Goal: Task Accomplishment & Management: Manage account settings

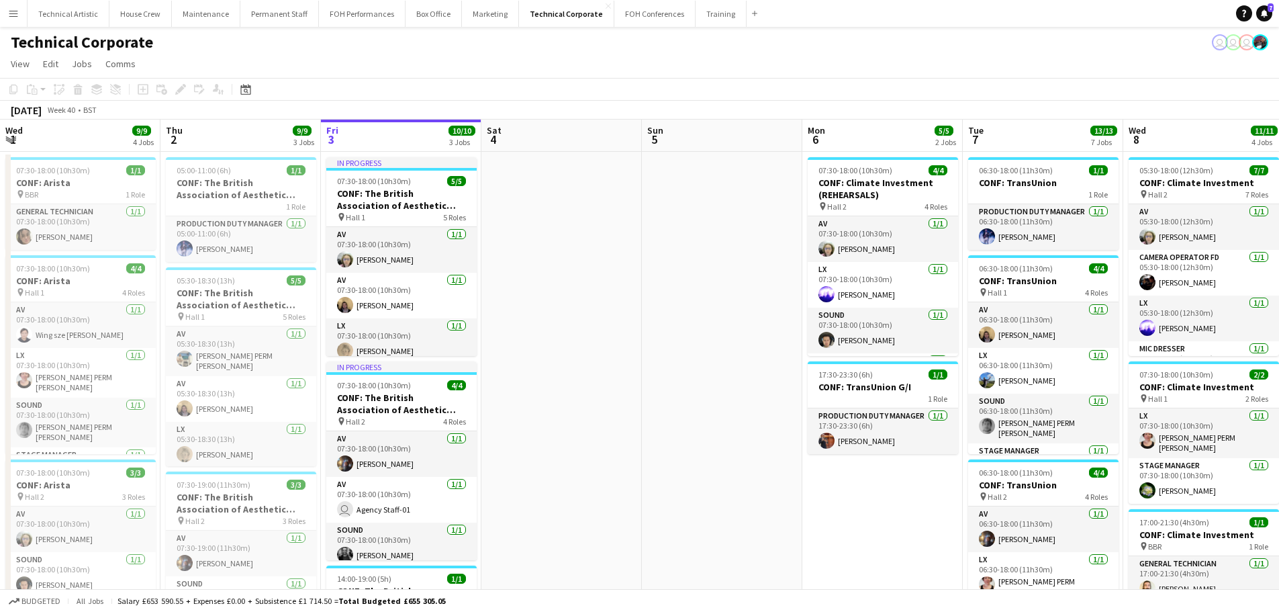
scroll to position [0, 321]
drag, startPoint x: 405, startPoint y: 197, endPoint x: 565, endPoint y: 200, distance: 160.5
click at [565, 200] on app-calendar-viewport "Mon 29 1/1 1 Job Tue 30 9/9 3 Jobs Wed 1 9/9 4 Jobs Thu 2 9/9 3 Jobs Fri 3 10/1…" at bounding box center [639, 606] width 1279 height 975
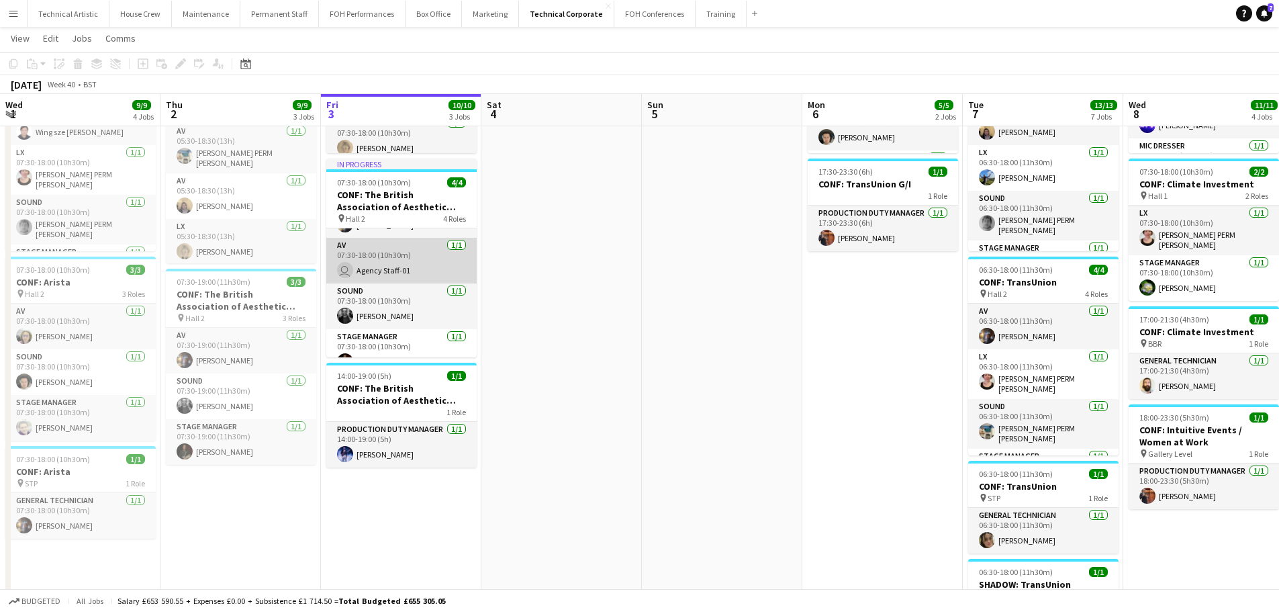
scroll to position [54, 0]
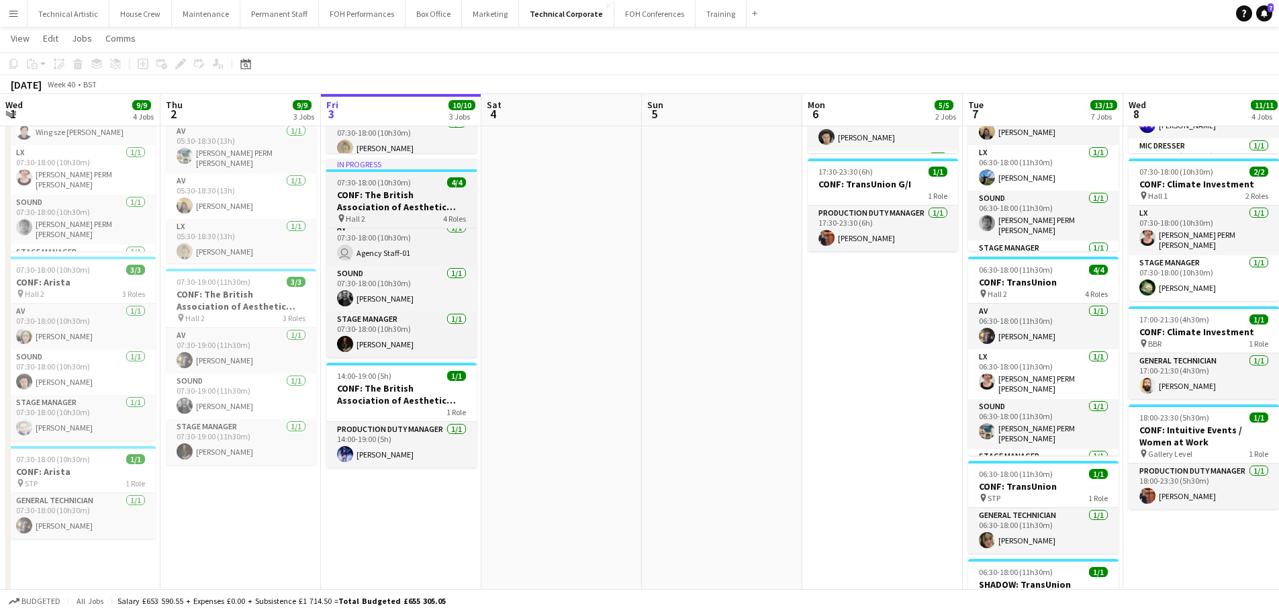
click at [379, 197] on h3 "CONF: The British Association of Aesthetic Plastic Surgeons" at bounding box center [401, 201] width 150 height 24
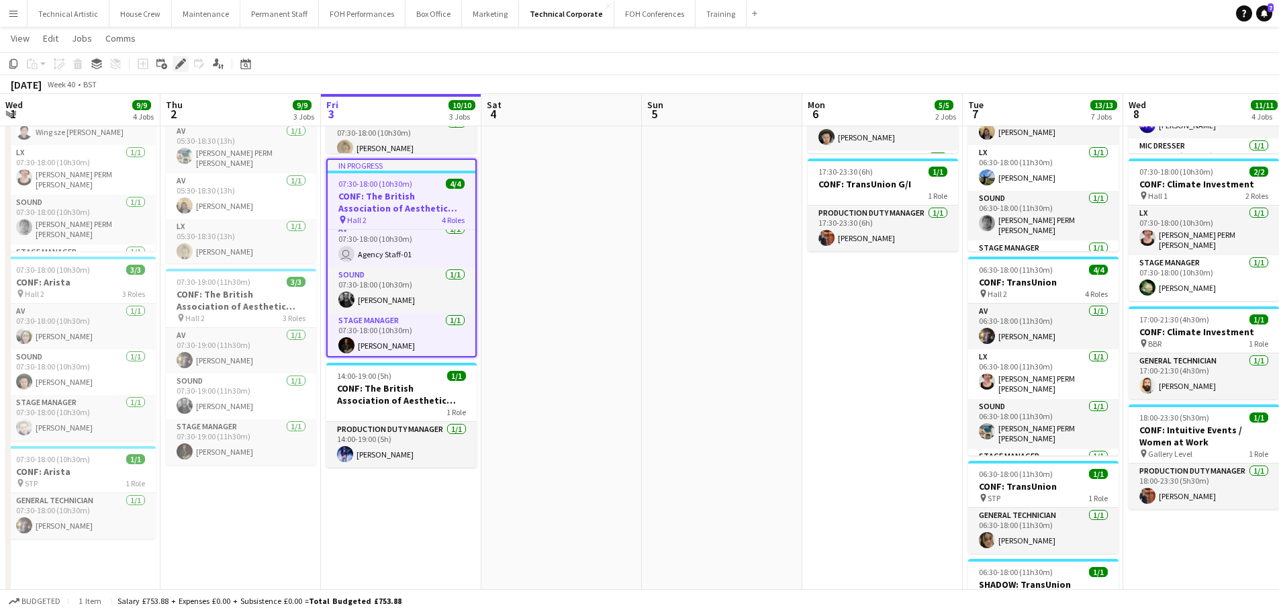
click at [175, 66] on div "Edit" at bounding box center [181, 64] width 16 height 16
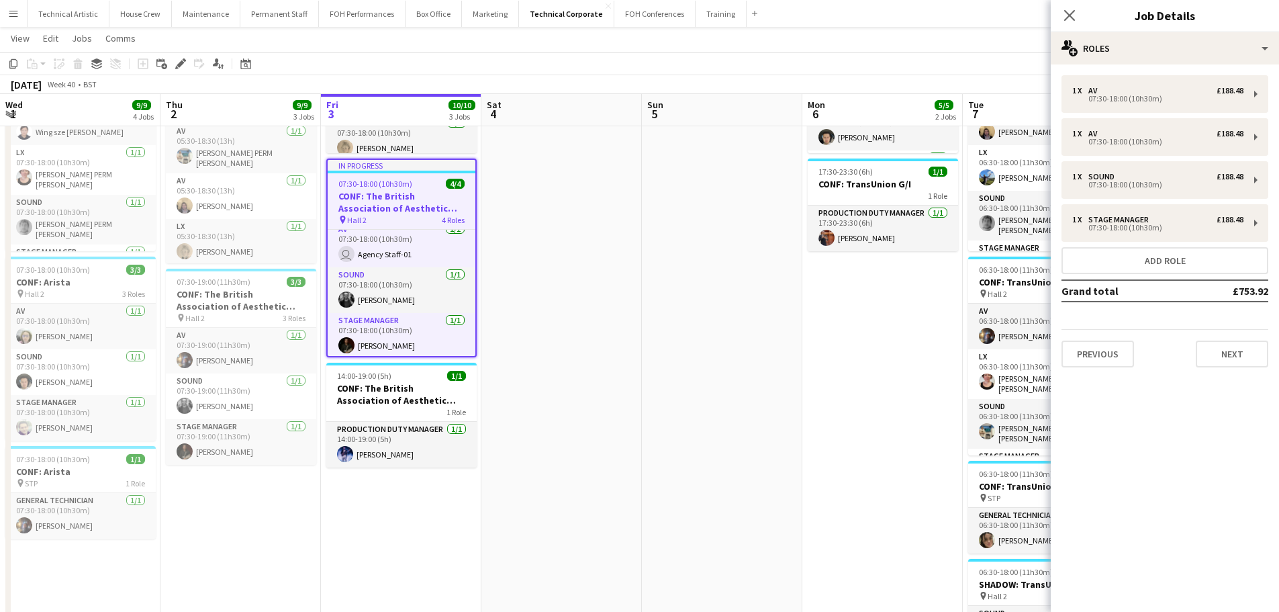
click at [1134, 31] on div "Close pop-in Job Details" at bounding box center [1165, 16] width 228 height 32
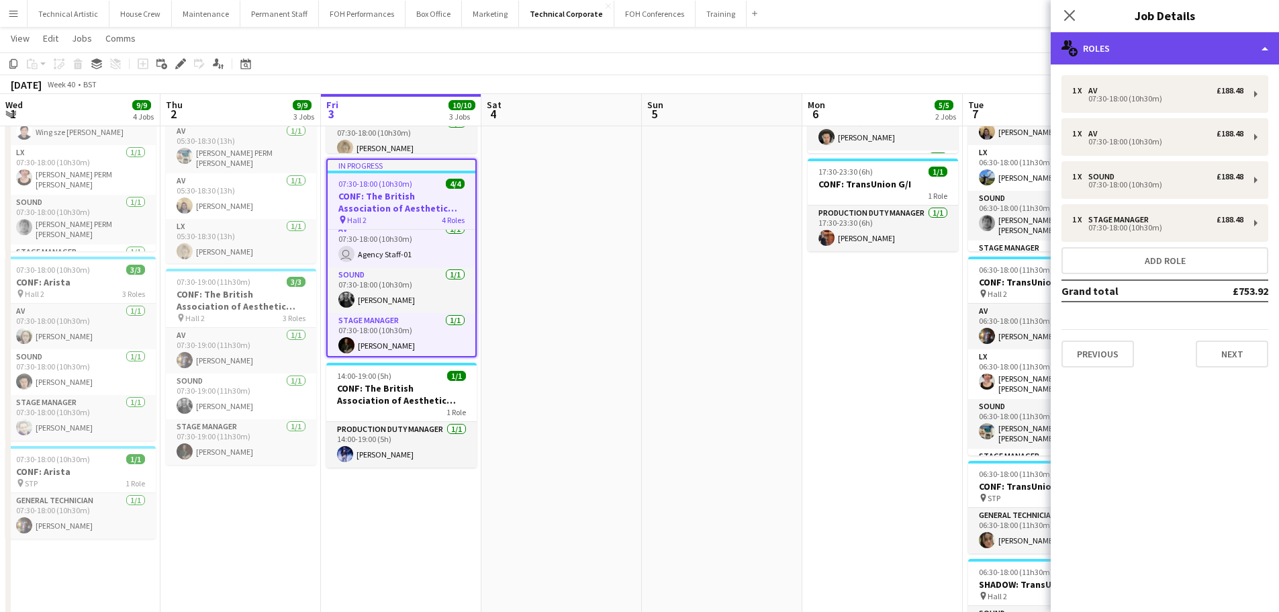
click at [1137, 44] on div "multiple-users-add Roles" at bounding box center [1165, 48] width 228 height 32
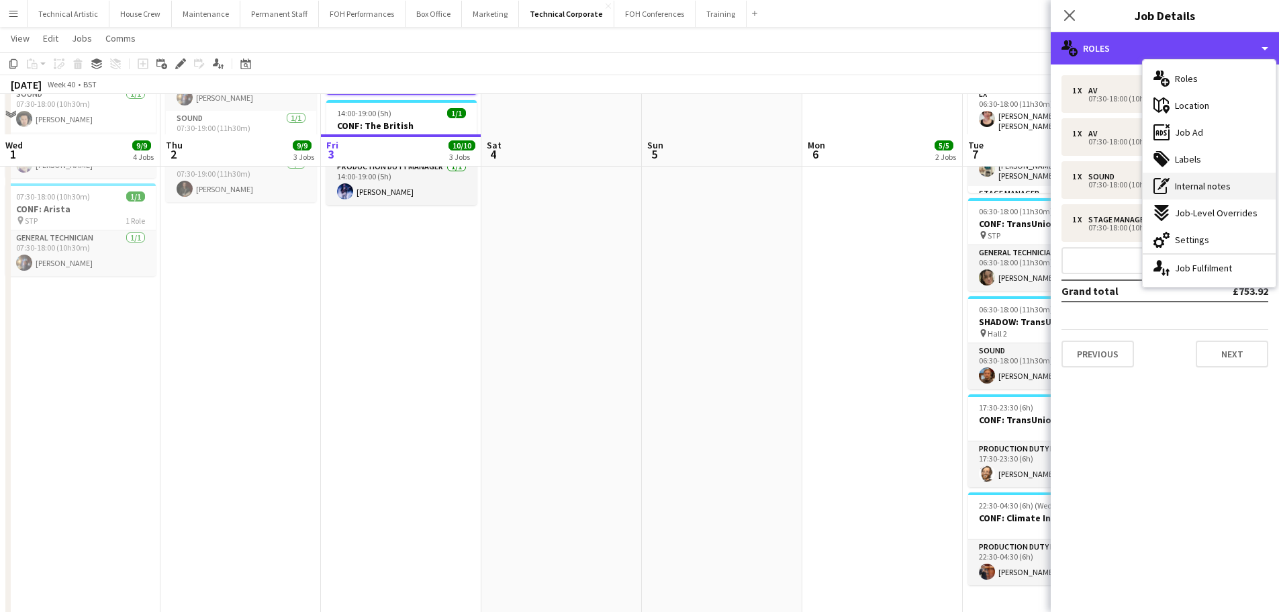
scroll to position [504, 0]
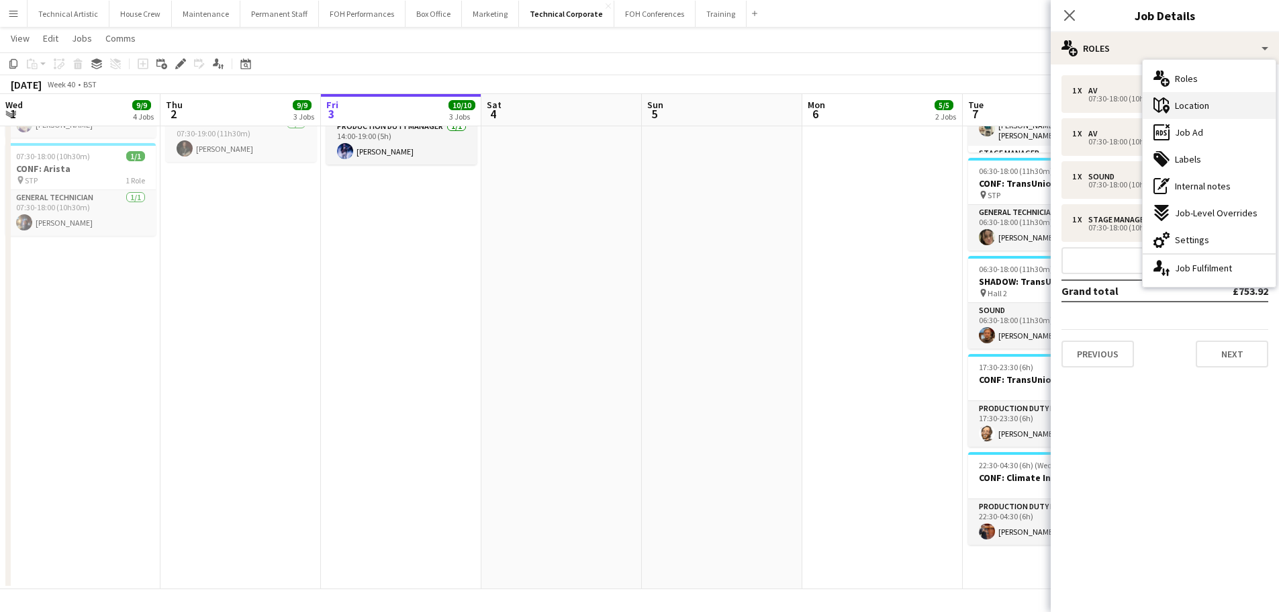
click at [1194, 106] on span "Location" at bounding box center [1192, 105] width 34 height 12
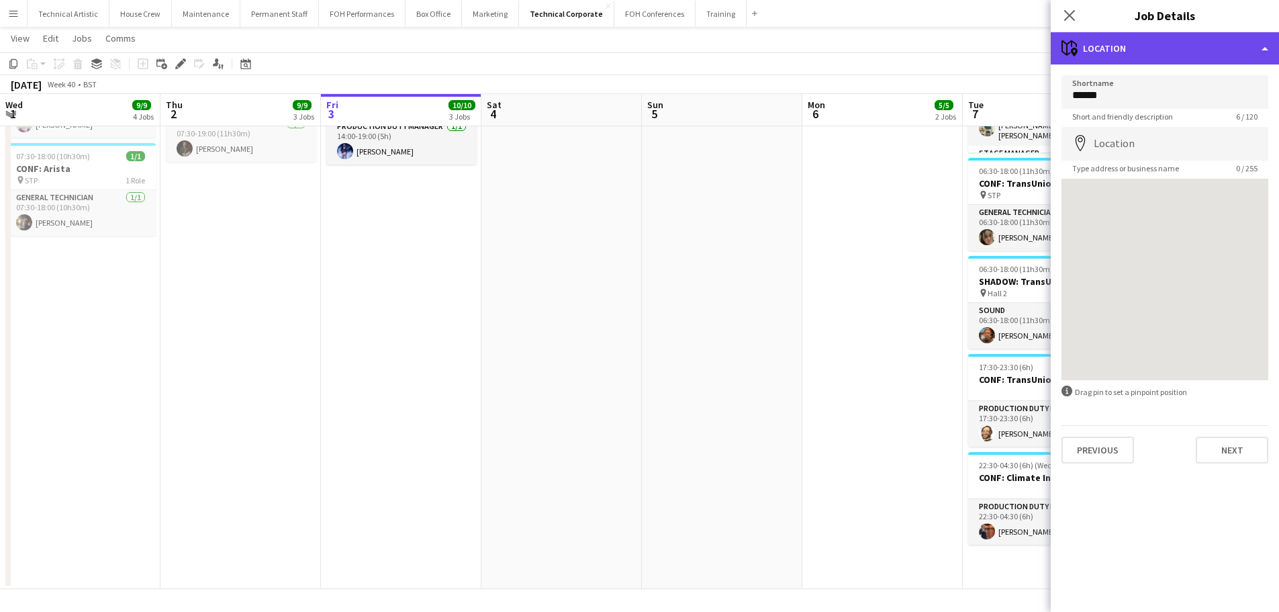
click at [1159, 35] on div "maps-pin-1 Location" at bounding box center [1165, 48] width 228 height 32
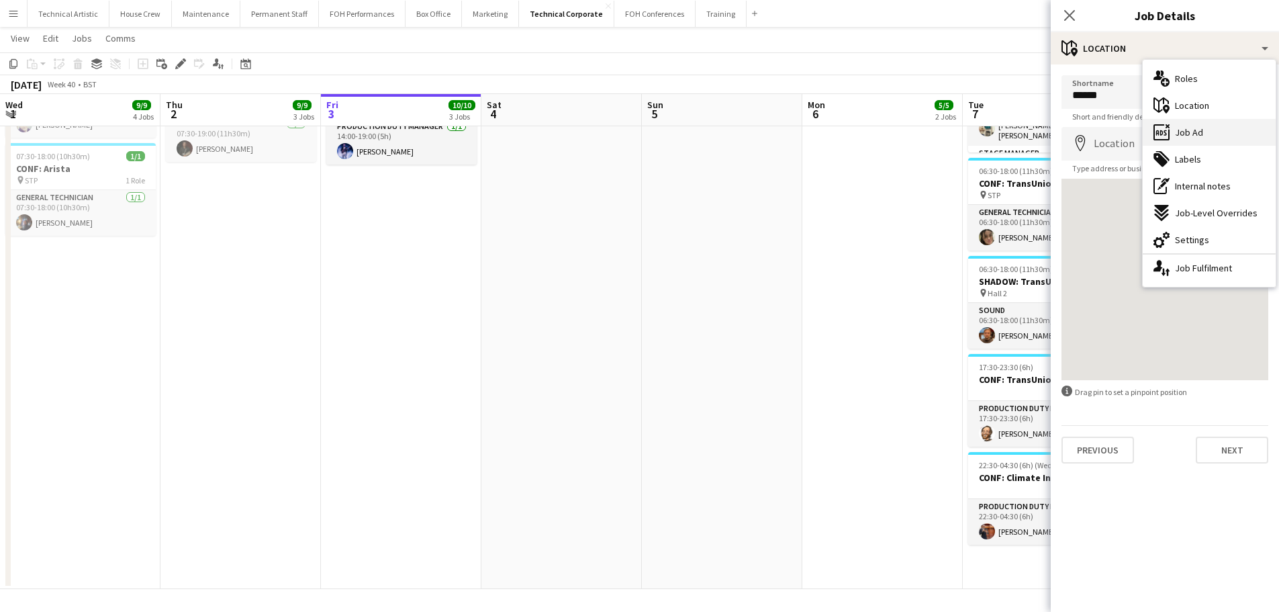
click at [1180, 133] on span "Job Ad" at bounding box center [1189, 132] width 28 height 12
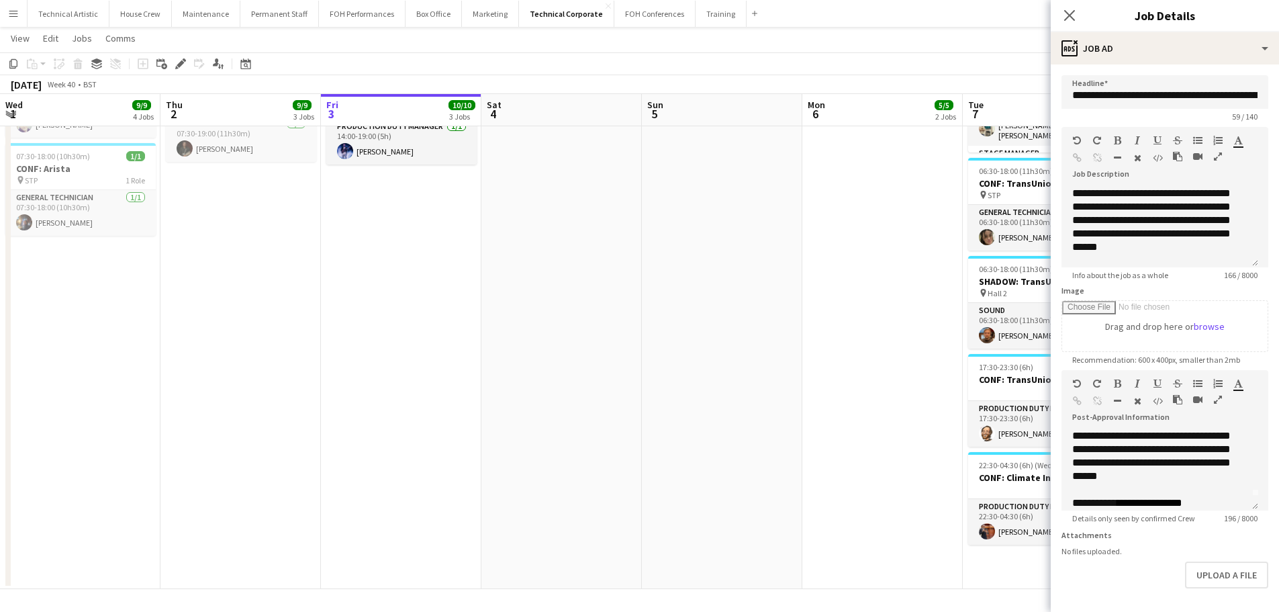
scroll to position [25, 0]
click at [861, 42] on app-page-menu "View Day view expanded Day view collapsed Month view Date picker Jump to [DATE]…" at bounding box center [639, 40] width 1279 height 26
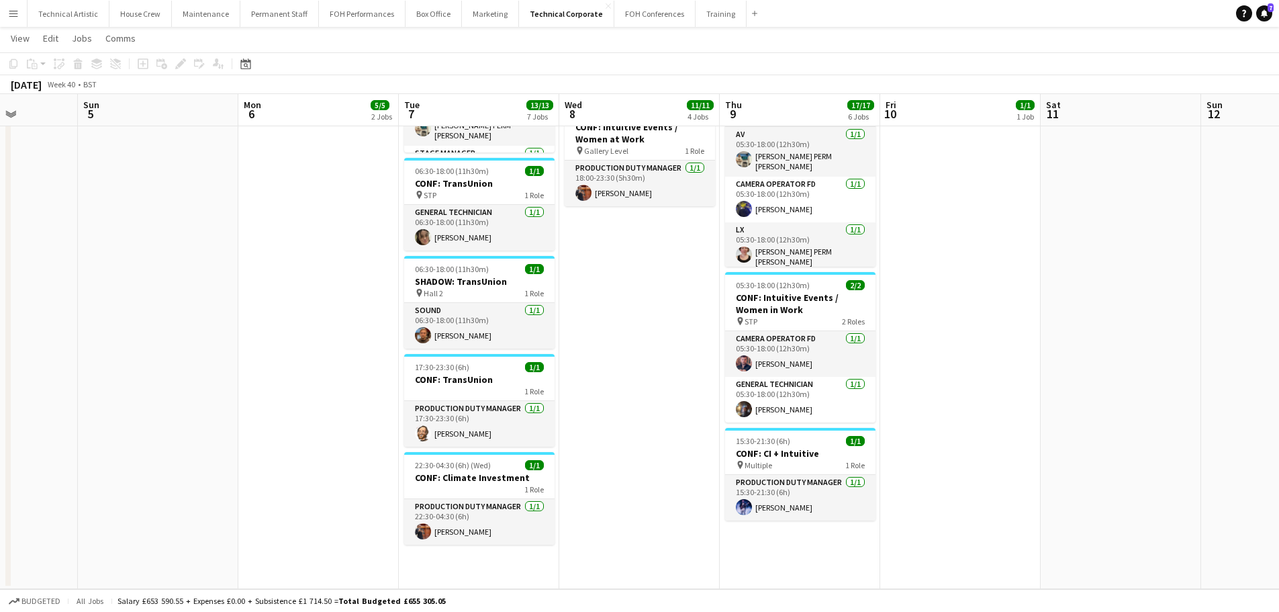
drag, startPoint x: 548, startPoint y: 342, endPoint x: 428, endPoint y: 328, distance: 120.3
click at [391, 328] on app-calendar-viewport "Wed 1 9/9 4 Jobs Thu 2 9/9 3 Jobs Fri 3 10/10 3 Jobs Sat 4 Sun 5 Mon 6 5/5 2 Jo…" at bounding box center [639, 68] width 1279 height 1041
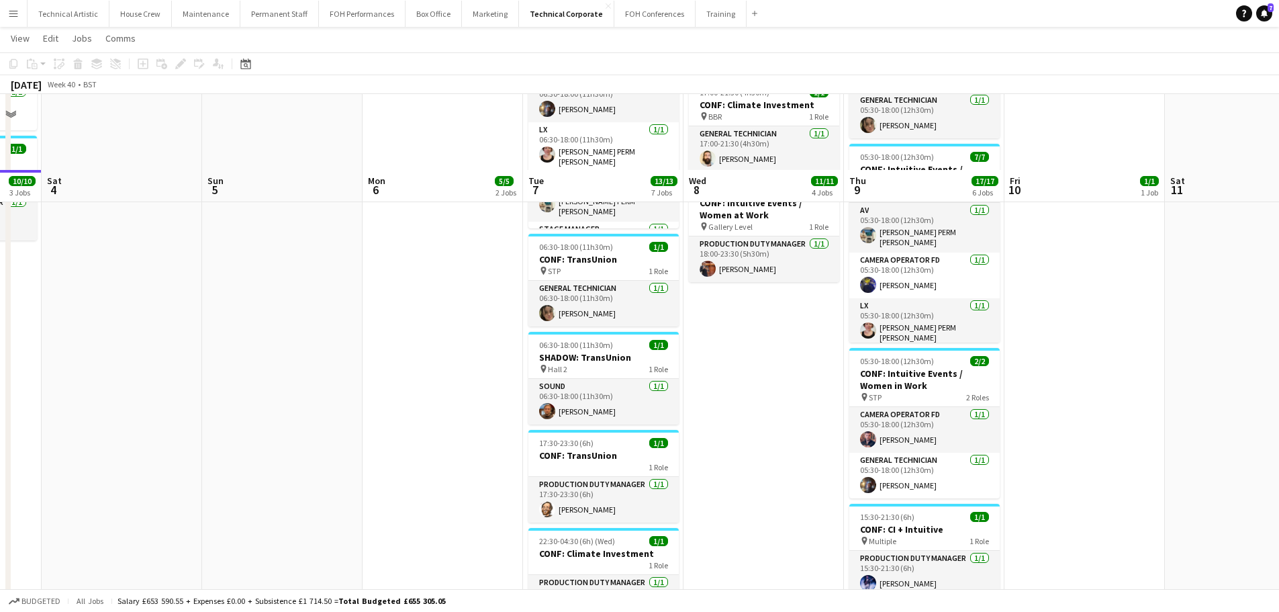
scroll to position [504, 0]
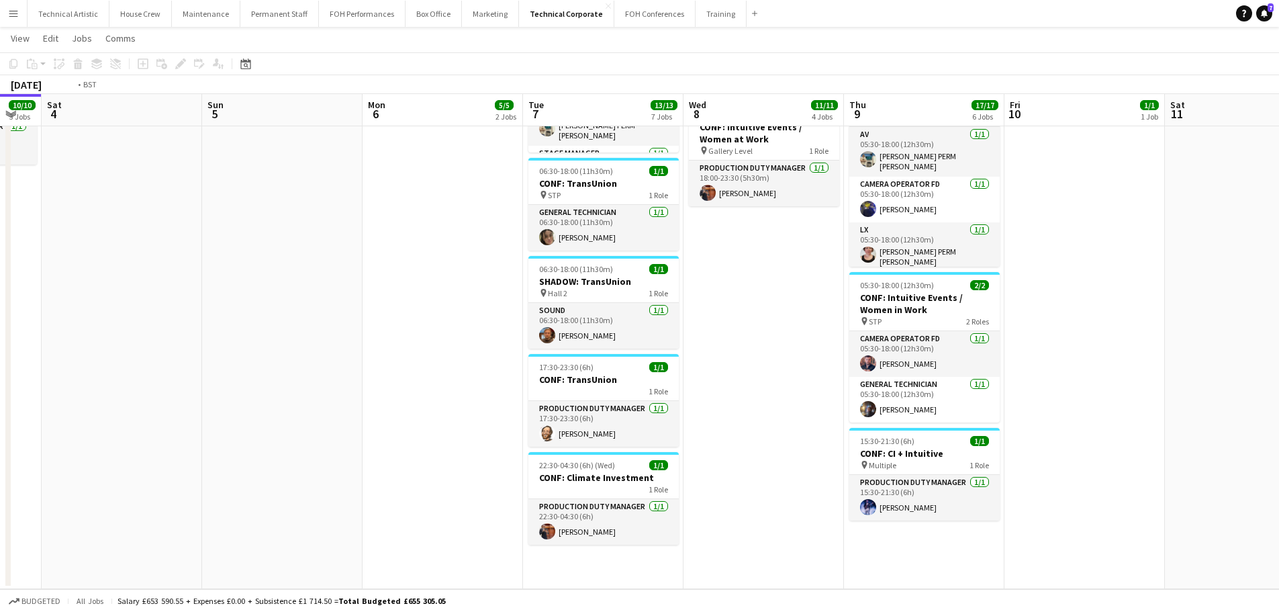
drag, startPoint x: 1124, startPoint y: 328, endPoint x: 117, endPoint y: 277, distance: 1007.6
click at [117, 277] on app-calendar-viewport "Wed 1 9/9 4 Jobs Thu 2 9/9 3 Jobs Fri 3 10/10 3 Jobs Sat 4 Sun 5 Mon 6 5/5 2 Jo…" at bounding box center [639, 68] width 1279 height 1041
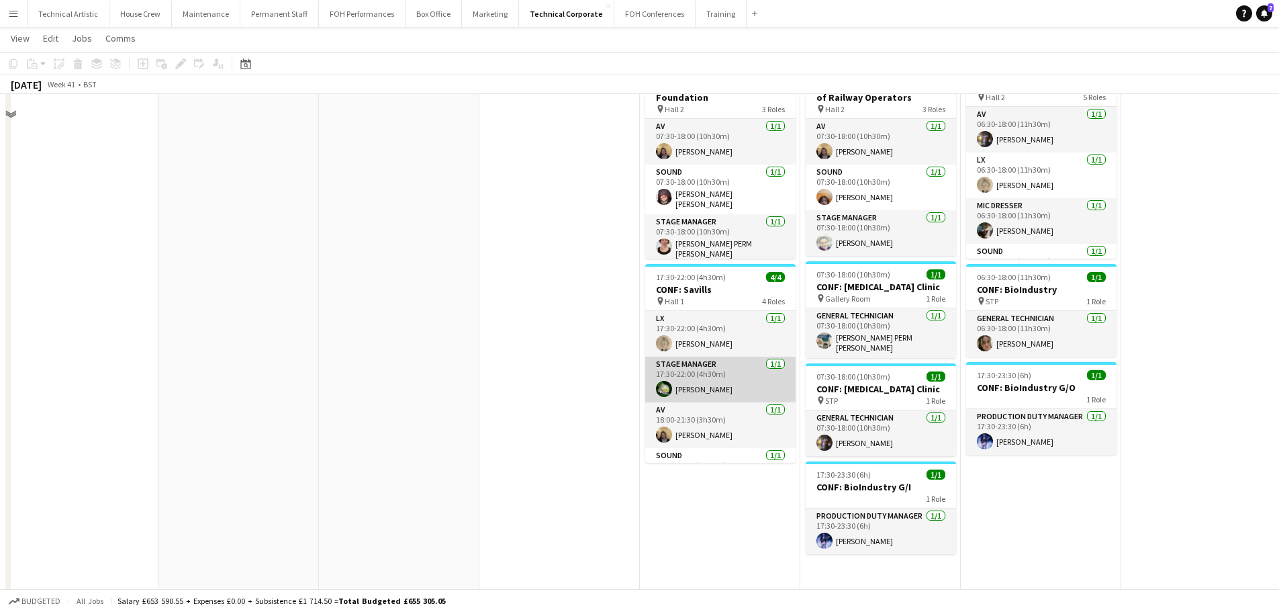
scroll to position [236, 0]
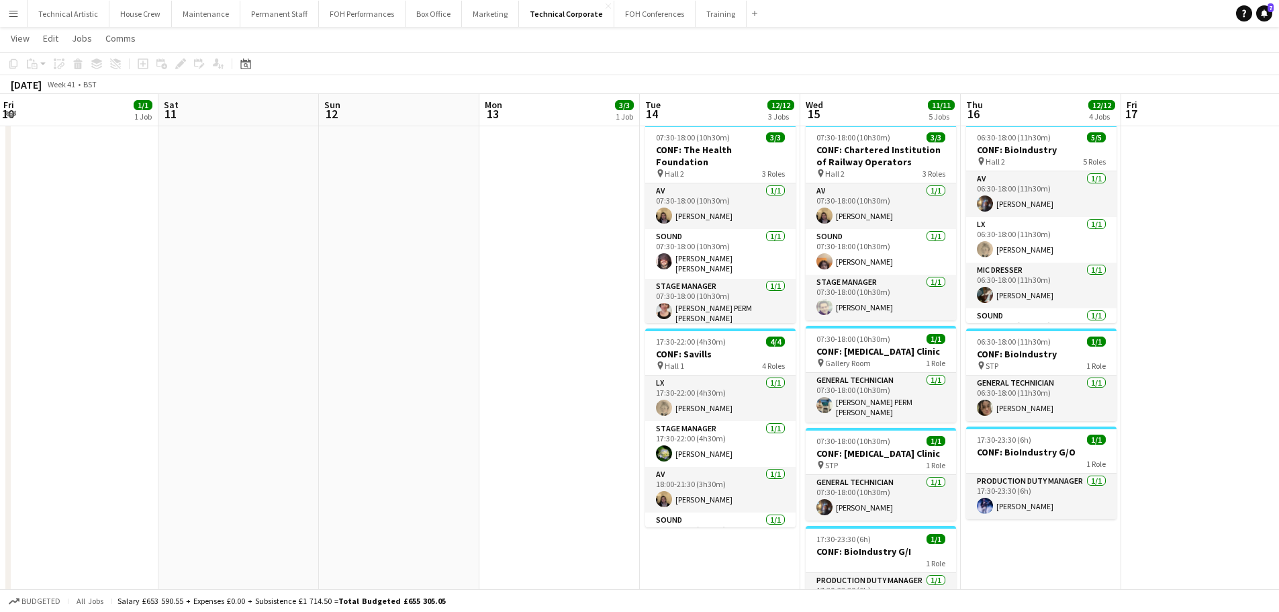
drag, startPoint x: 661, startPoint y: 533, endPoint x: 566, endPoint y: 514, distance: 97.2
click at [567, 522] on app-calendar-viewport "Mon 6 5/5 2 Jobs Tue 7 13/13 7 Jobs Wed 8 11/11 4 Jobs Thu 9 17/17 6 Jobs Fri 1…" at bounding box center [639, 337] width 1279 height 1041
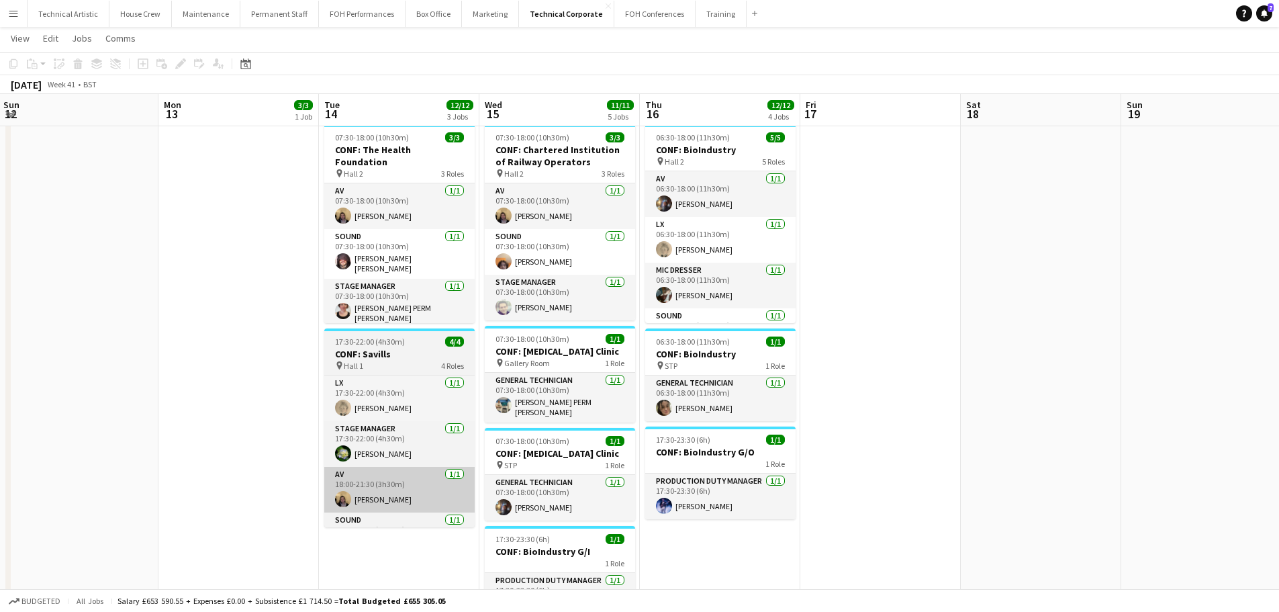
scroll to position [0, 456]
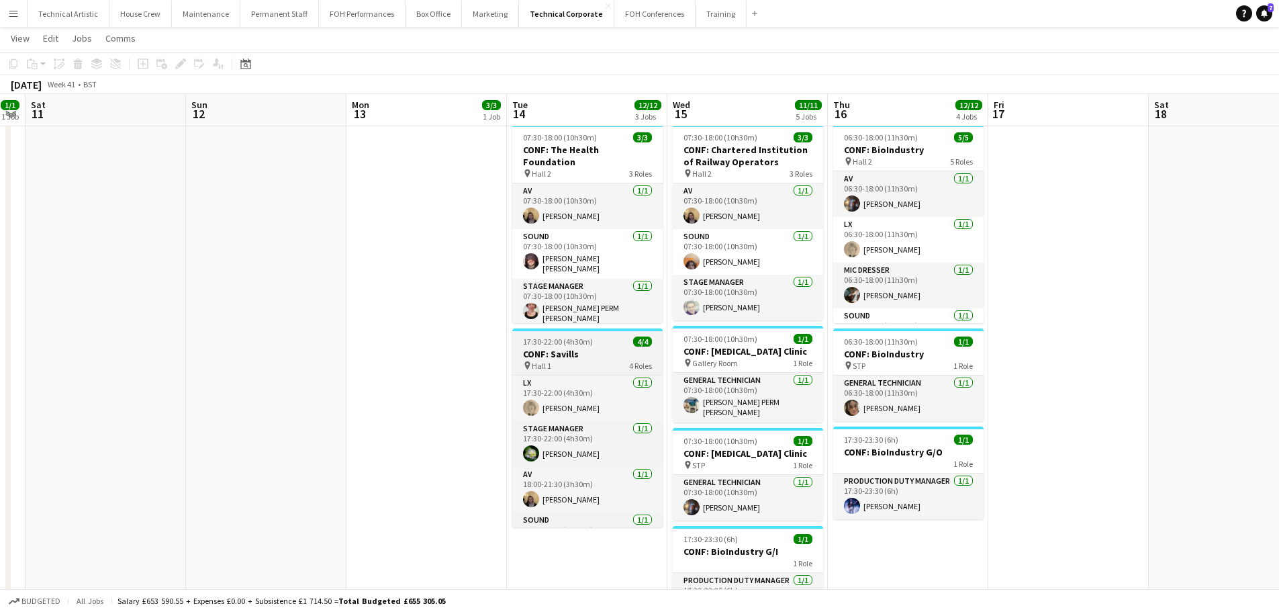
click at [585, 360] on div "pin Hall 1 4 Roles" at bounding box center [587, 365] width 150 height 11
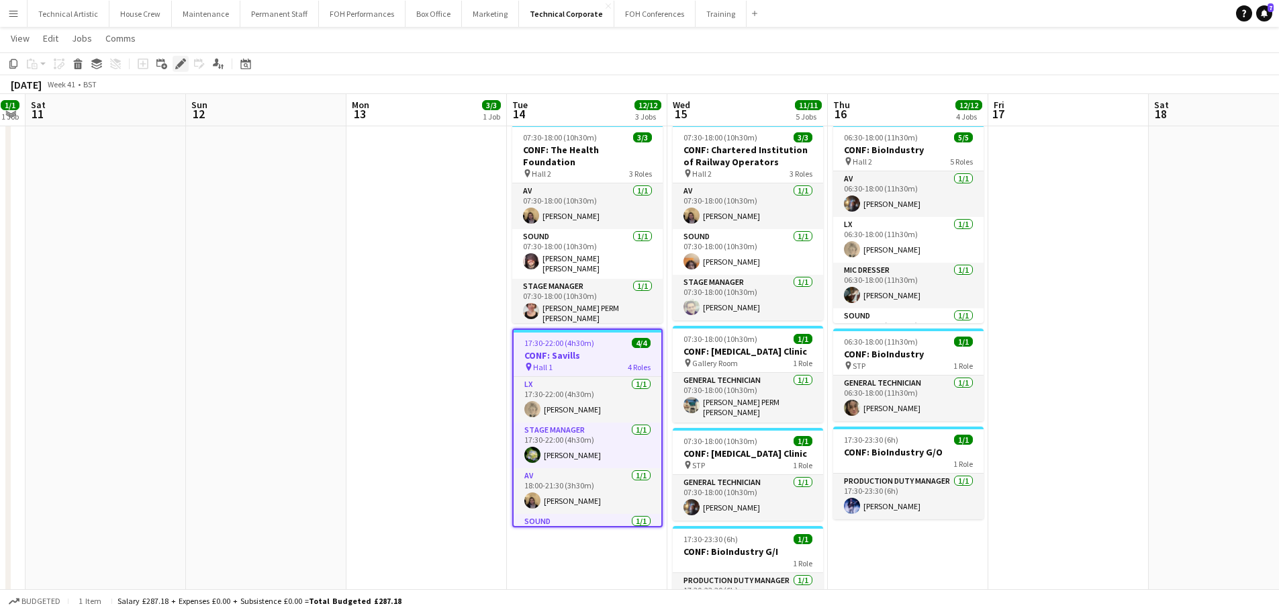
click at [176, 63] on icon "Edit" at bounding box center [180, 63] width 11 height 11
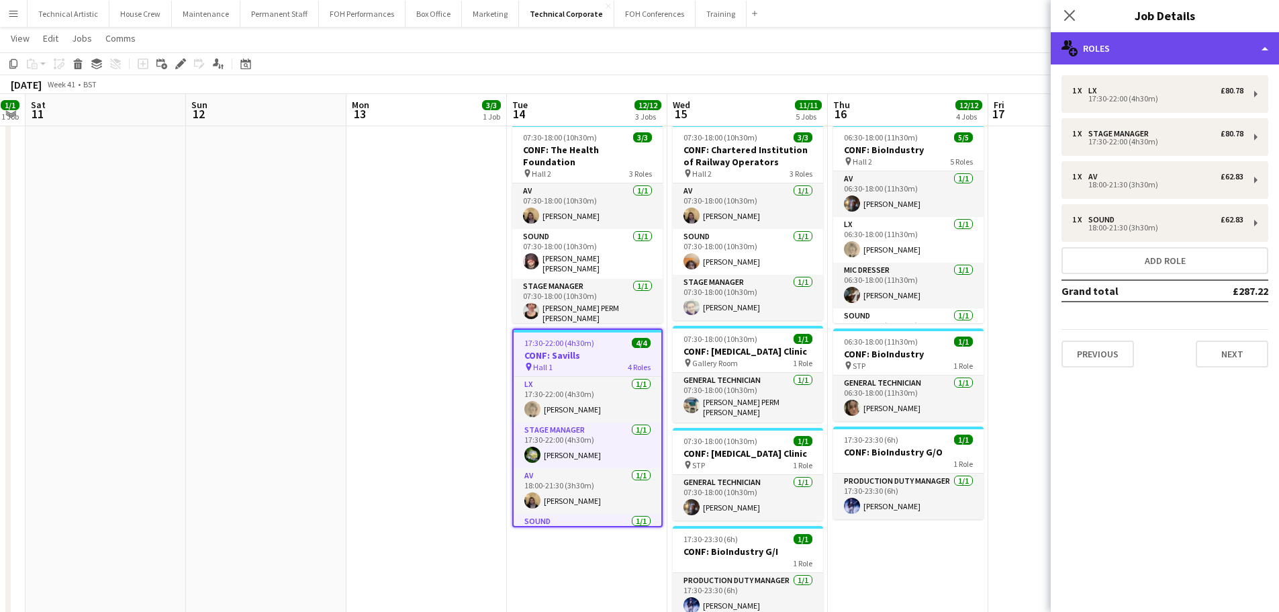
click at [1131, 61] on div "multiple-users-add Roles" at bounding box center [1165, 48] width 228 height 32
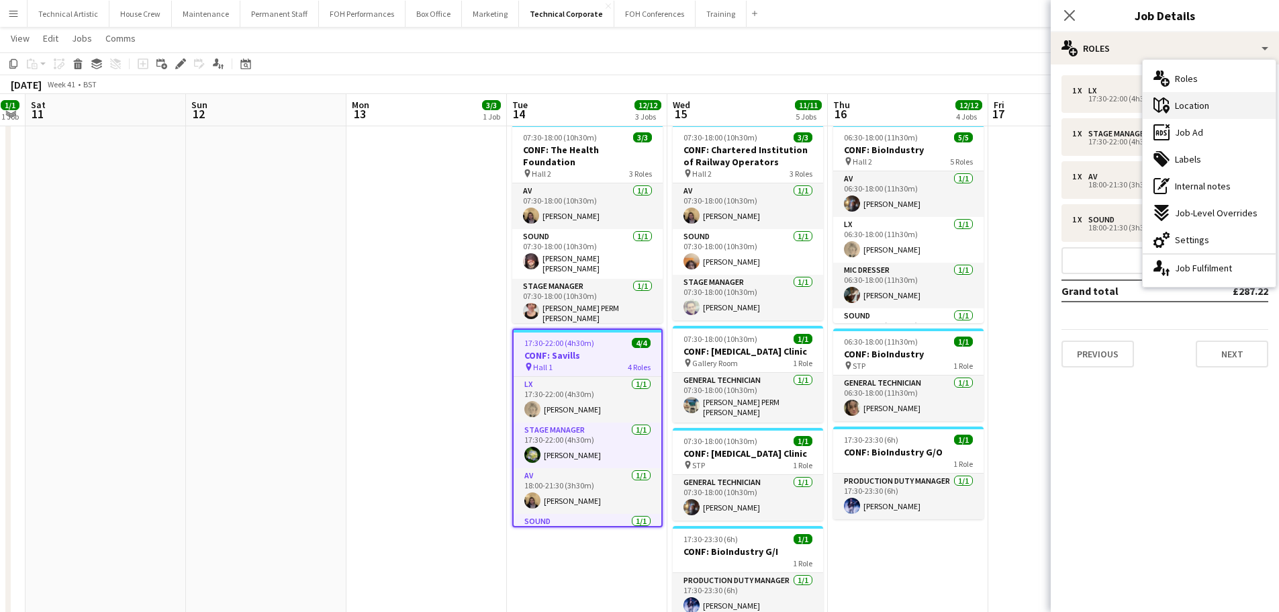
click at [1193, 105] on span "Location" at bounding box center [1192, 105] width 34 height 12
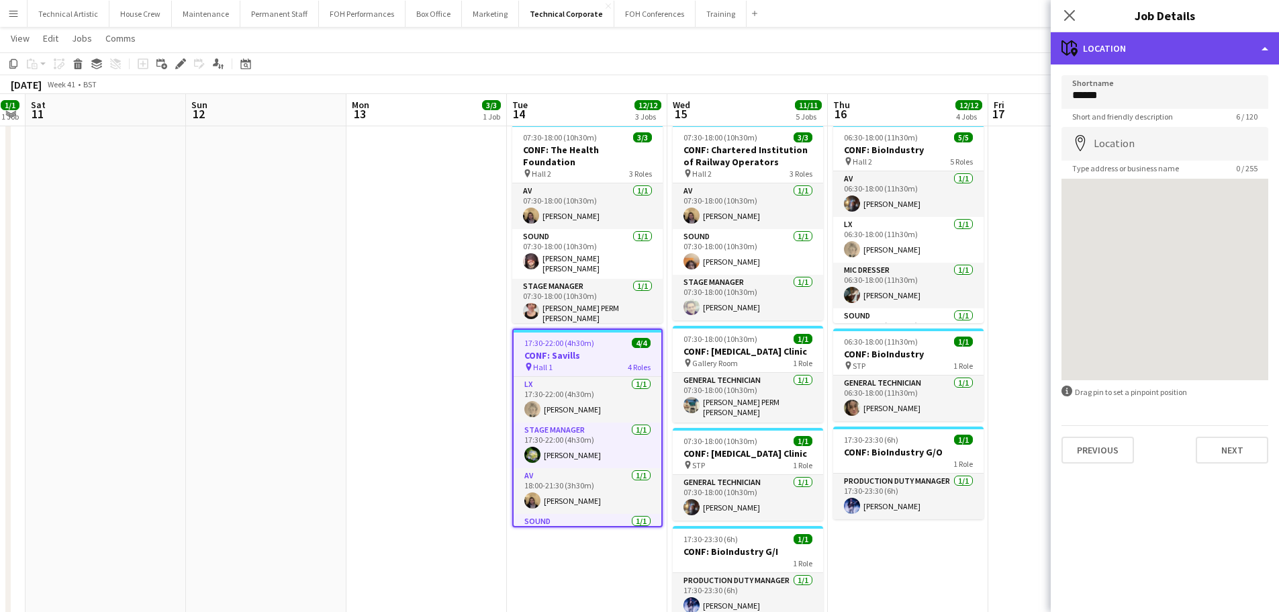
click at [1180, 55] on div "maps-pin-1 Location" at bounding box center [1165, 48] width 228 height 32
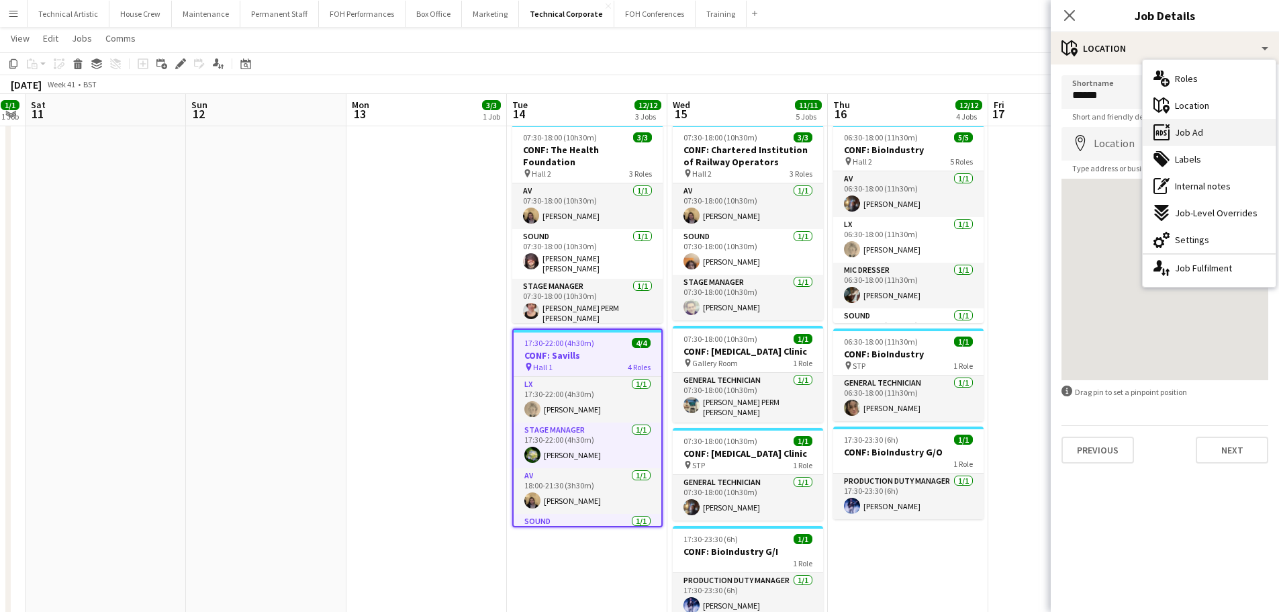
click at [1197, 128] on span "Job Ad" at bounding box center [1189, 132] width 28 height 12
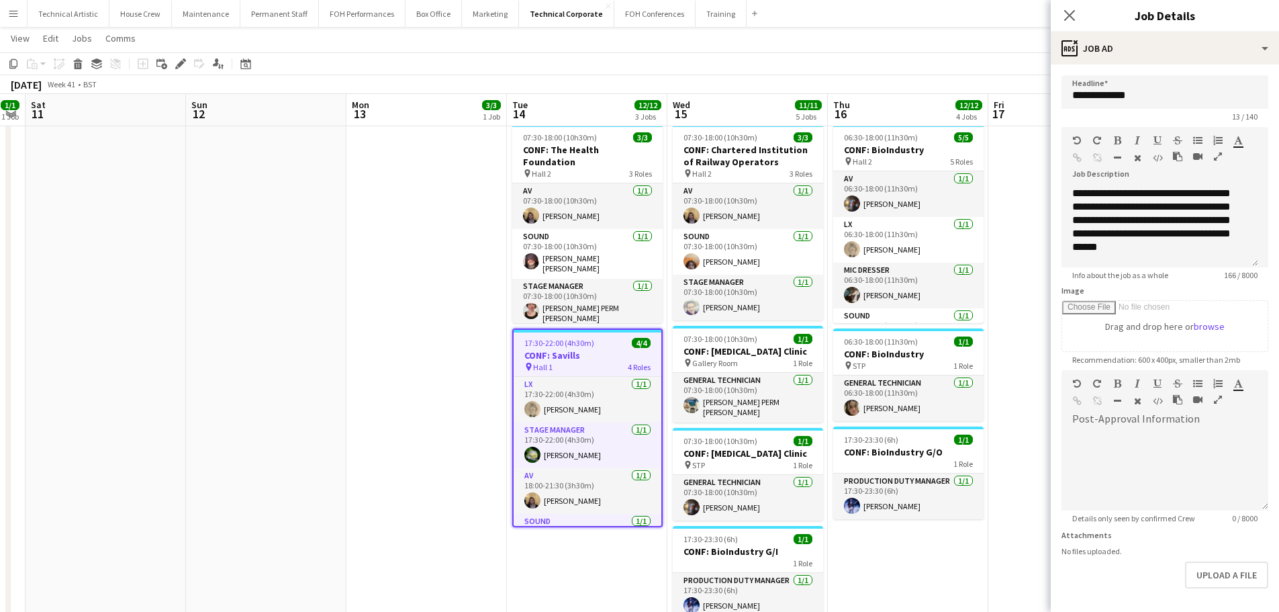
click at [835, 70] on app-toolbar "Copy Paste Paste Ctrl+V Paste with crew Ctrl+Shift+V Paste linked Job [GEOGRAPH…" at bounding box center [639, 63] width 1279 height 23
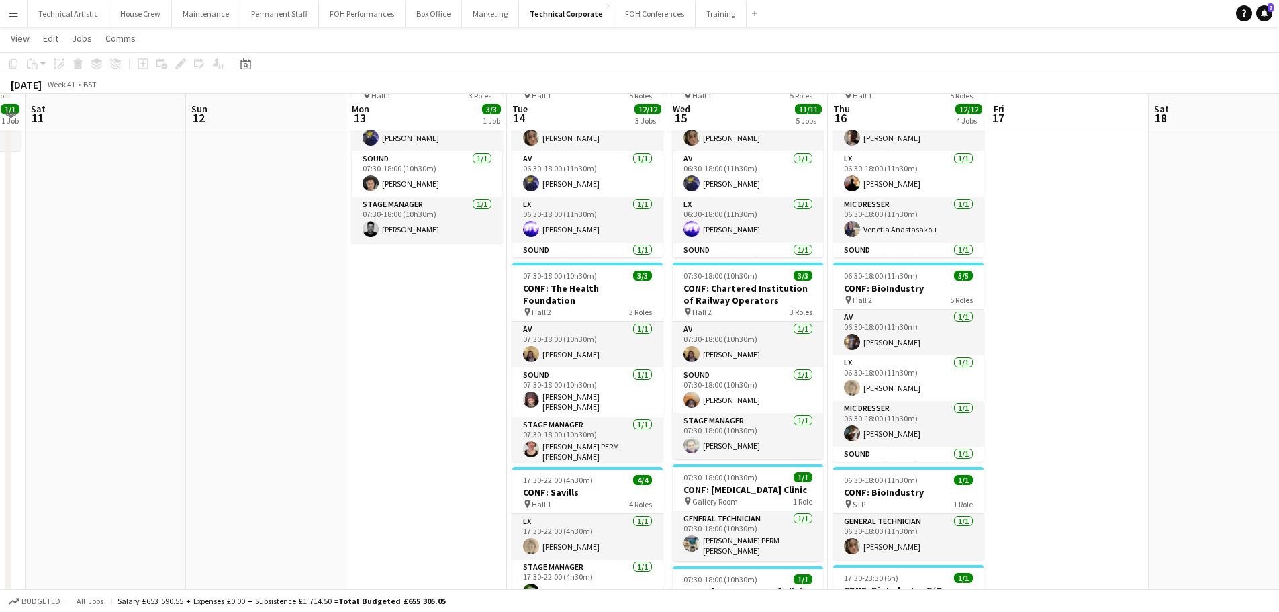
scroll to position [0, 0]
